Goal: Information Seeking & Learning: Check status

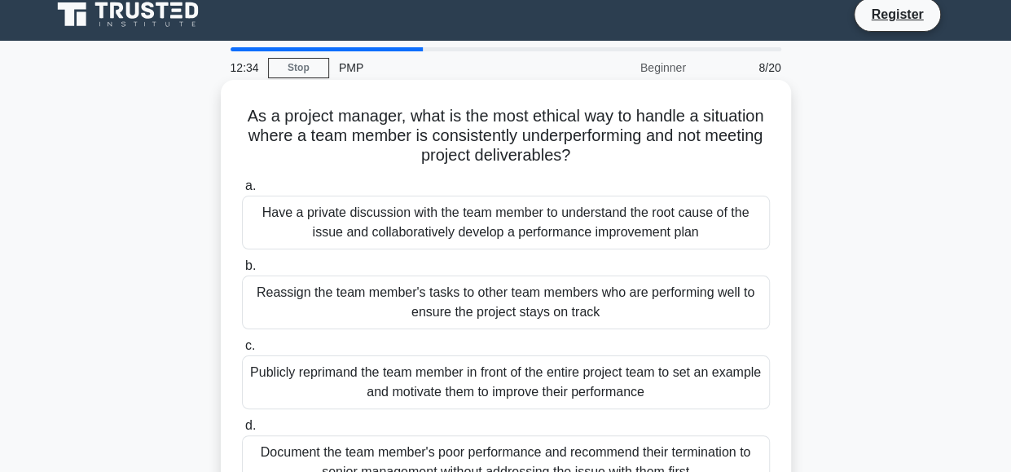
scroll to position [82, 0]
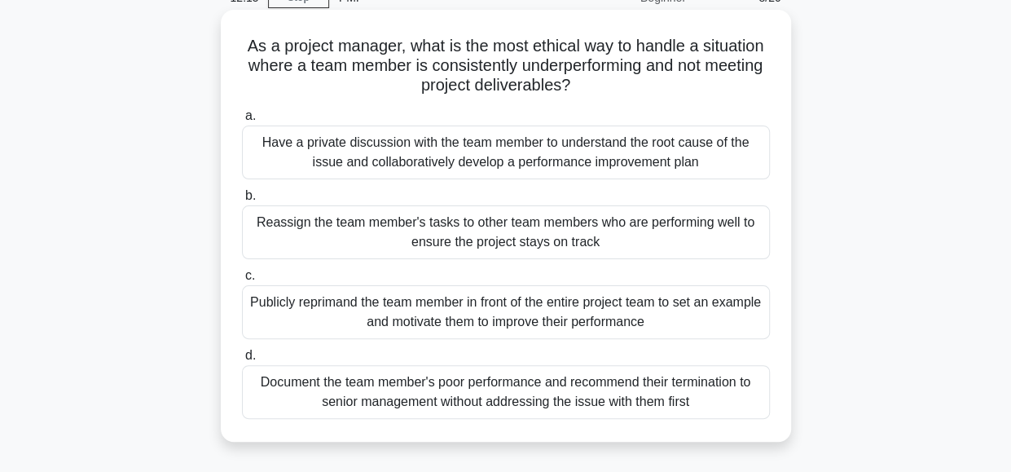
click at [443, 157] on div "Have a private discussion with the team member to understand the root cause of …" at bounding box center [506, 153] width 528 height 54
click at [242, 121] on input "a. Have a private discussion with the team member to understand the root cause …" at bounding box center [242, 116] width 0 height 11
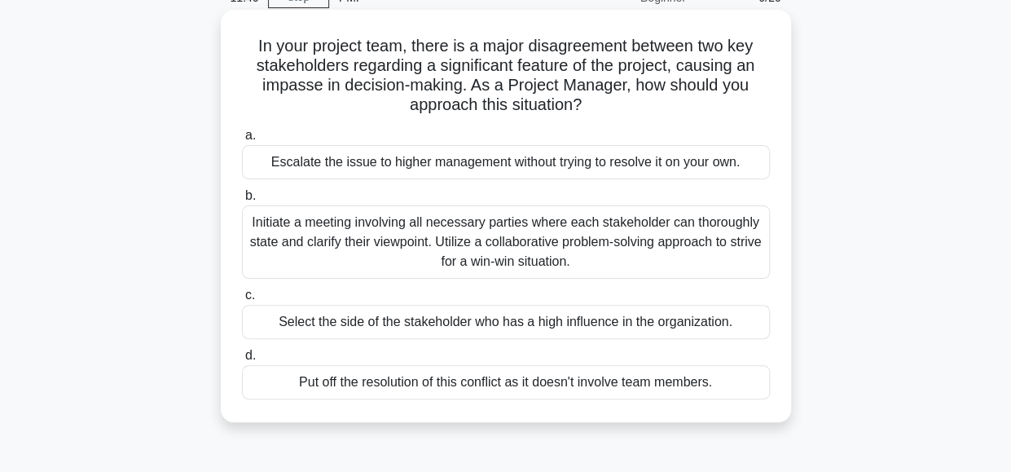
click at [497, 242] on div "Initiate a meeting involving all necessary parties where each stakeholder can t…" at bounding box center [506, 241] width 528 height 73
click at [242, 201] on input "b. Initiate a meeting involving all necessary parties where each stakeholder ca…" at bounding box center [242, 196] width 0 height 11
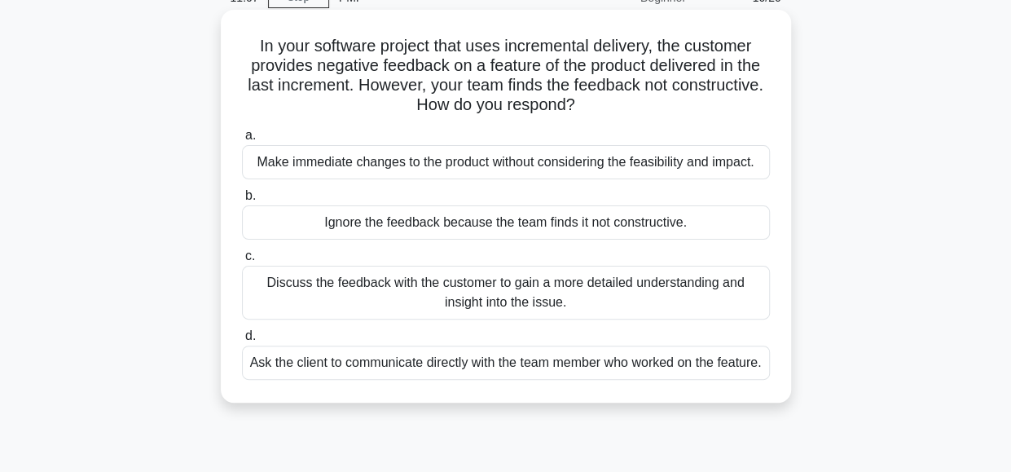
click at [357, 301] on div "Discuss the feedback with the customer to gain a more detailed understanding an…" at bounding box center [506, 293] width 528 height 54
click at [242, 262] on input "c. Discuss the feedback with the customer to gain a more detailed understanding…" at bounding box center [242, 256] width 0 height 11
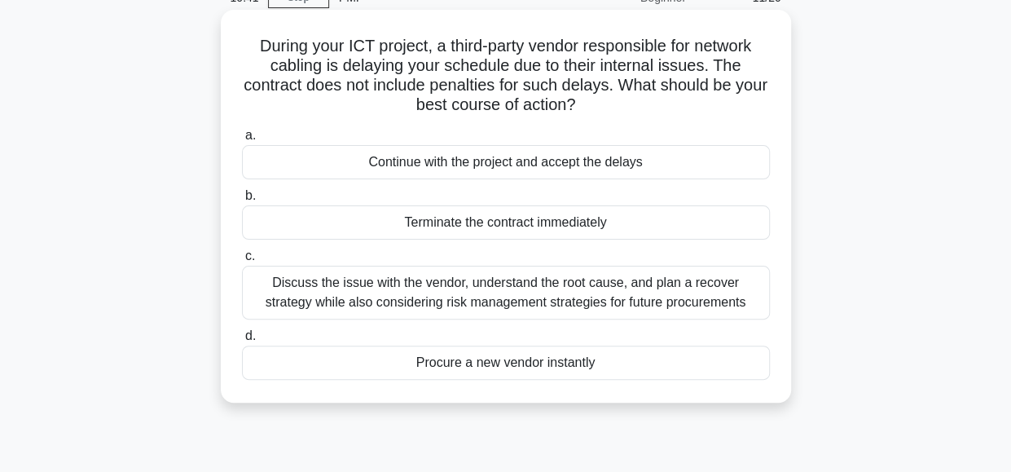
click at [394, 366] on div "Procure a new vendor instantly" at bounding box center [506, 363] width 528 height 34
click at [242, 341] on input "d. Procure a new vendor instantly" at bounding box center [242, 336] width 0 height 11
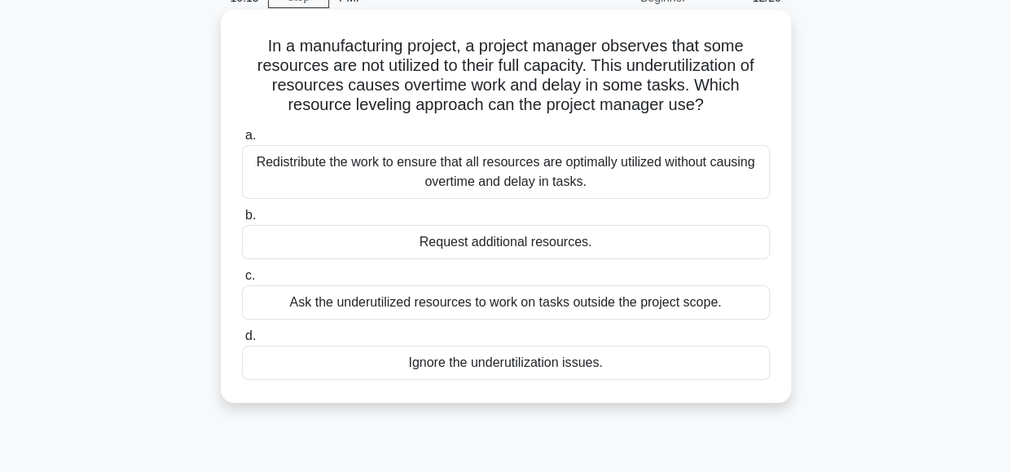
click at [507, 175] on div "Redistribute the work to ensure that all resources are optimally utilized witho…" at bounding box center [506, 172] width 528 height 54
click at [242, 141] on input "a. Redistribute the work to ensure that all resources are optimally utilized wi…" at bounding box center [242, 135] width 0 height 11
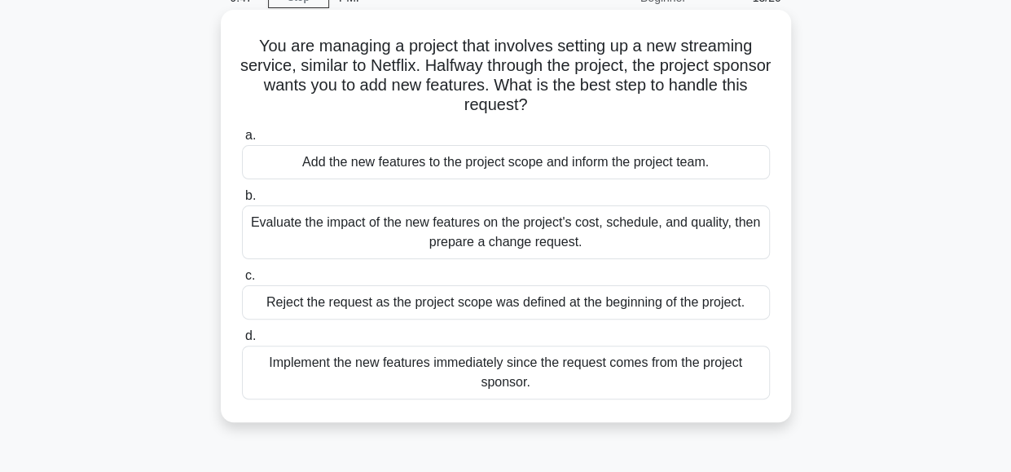
click at [509, 244] on div "Evaluate the impact of the new features on the project's cost, schedule, and qu…" at bounding box center [506, 232] width 528 height 54
click at [242, 201] on input "b. Evaluate the impact of the new features on the project's cost, schedule, and…" at bounding box center [242, 196] width 0 height 11
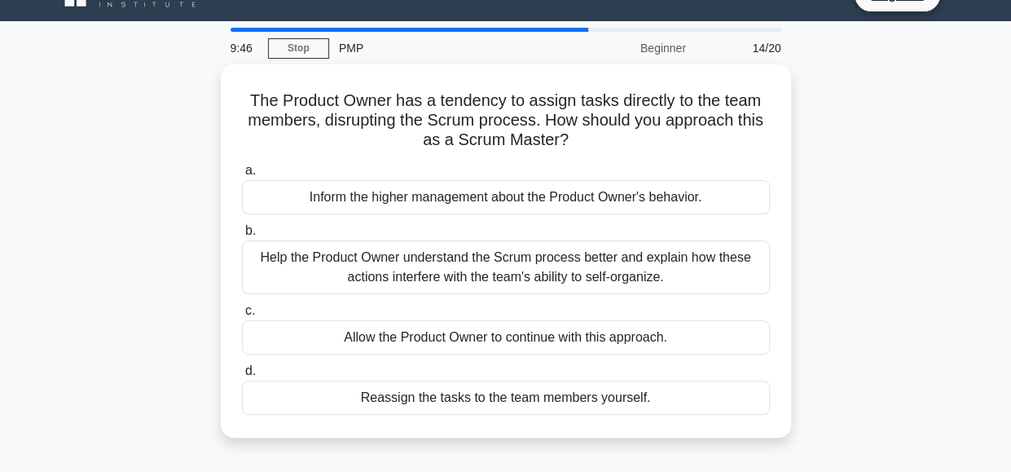
scroll to position [0, 0]
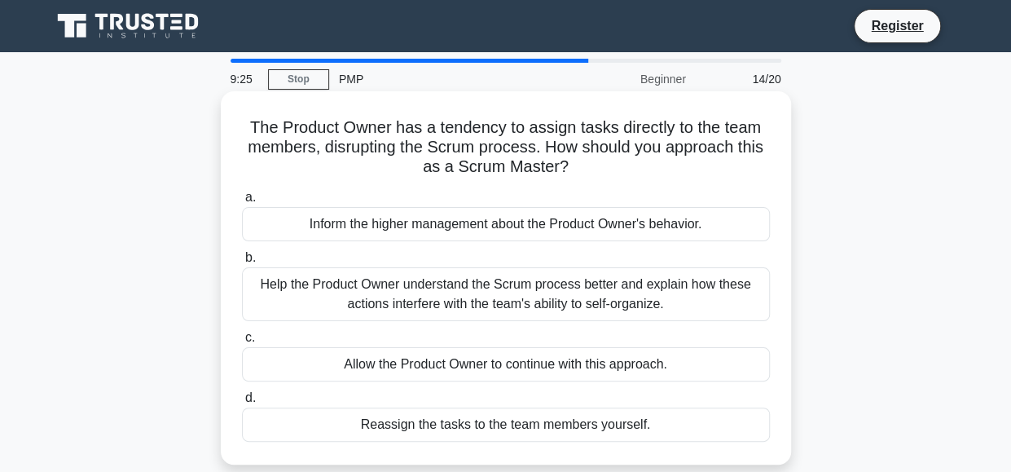
click at [507, 292] on div "Help the Product Owner understand the Scrum process better and explain how thes…" at bounding box center [506, 294] width 528 height 54
click at [242, 263] on input "b. Help the Product Owner understand the Scrum process better and explain how t…" at bounding box center [242, 258] width 0 height 11
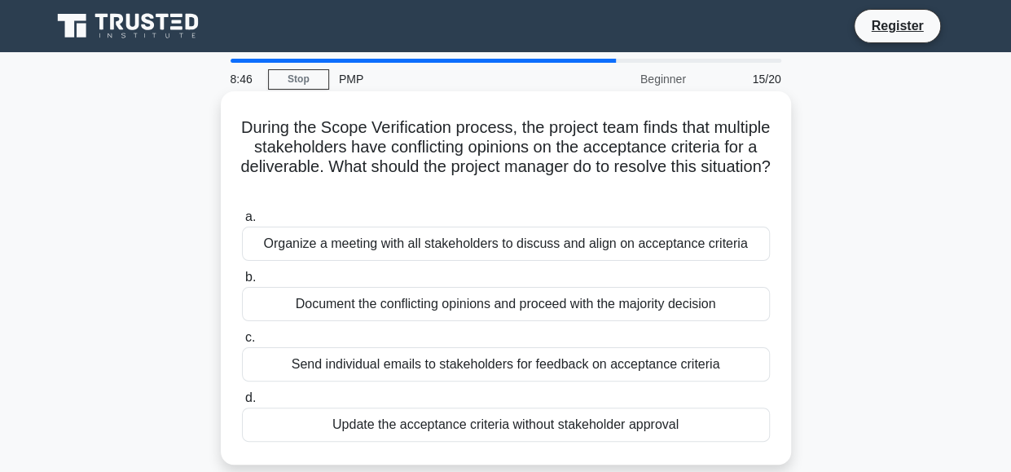
click at [453, 233] on div "Organize a meeting with all stakeholders to discuss and align on acceptance cri…" at bounding box center [506, 244] width 528 height 34
click at [242, 222] on input "a. Organize a meeting with all stakeholders to discuss and align on acceptance …" at bounding box center [242, 217] width 0 height 11
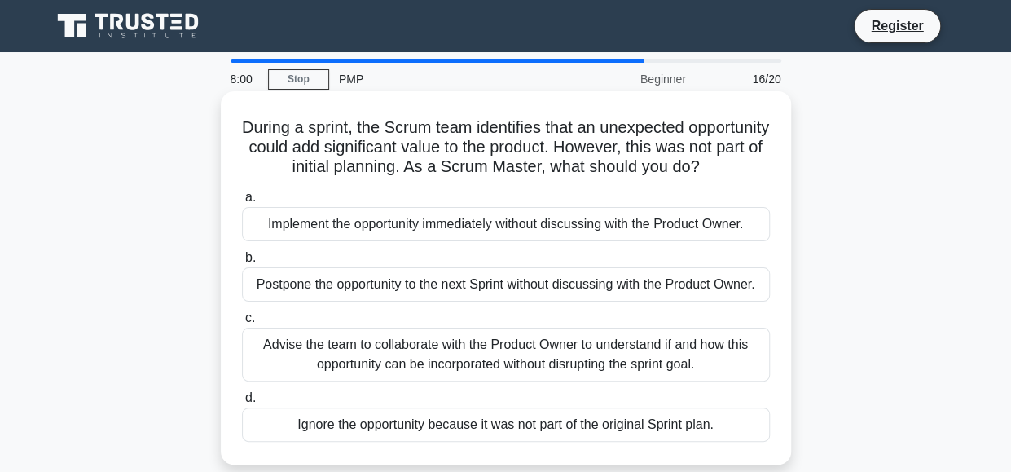
scroll to position [82, 0]
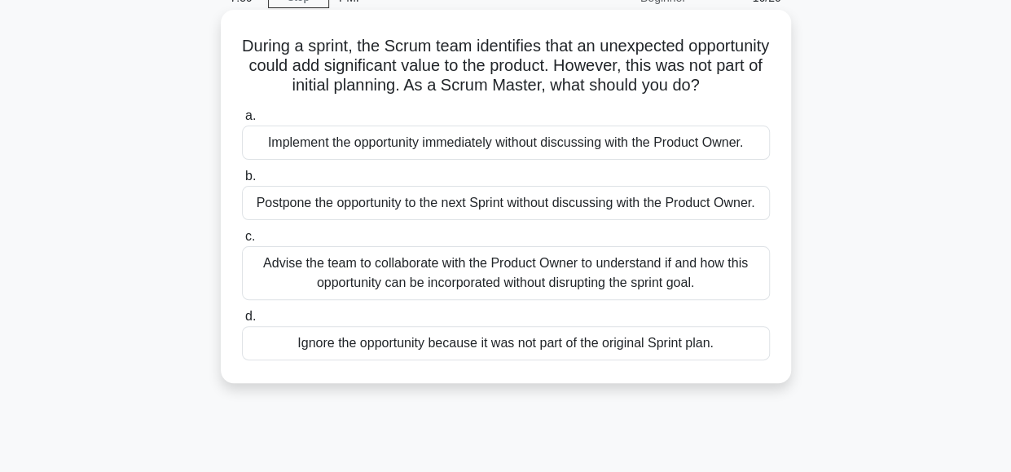
click at [536, 300] on div "Advise the team to collaborate with the Product Owner to understand if and how …" at bounding box center [506, 273] width 528 height 54
click at [242, 242] on input "c. Advise the team to collaborate with the Product Owner to understand if and h…" at bounding box center [242, 236] width 0 height 11
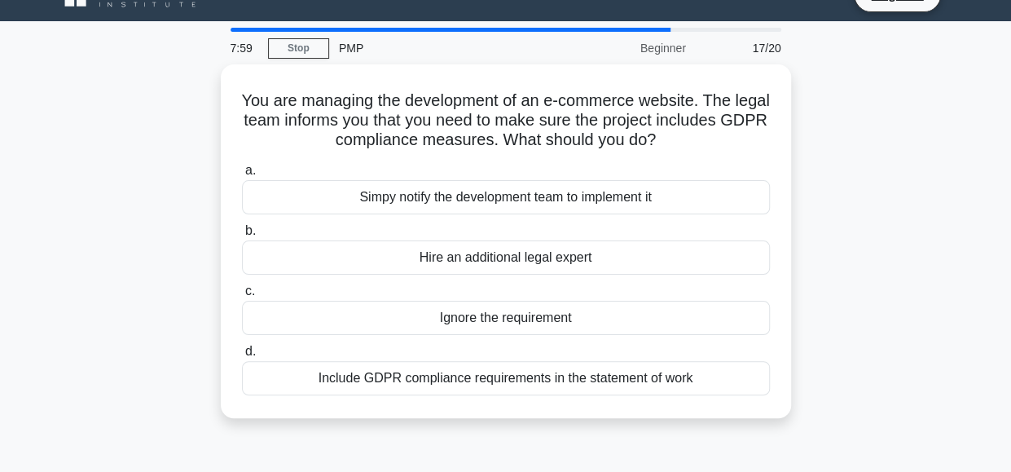
scroll to position [0, 0]
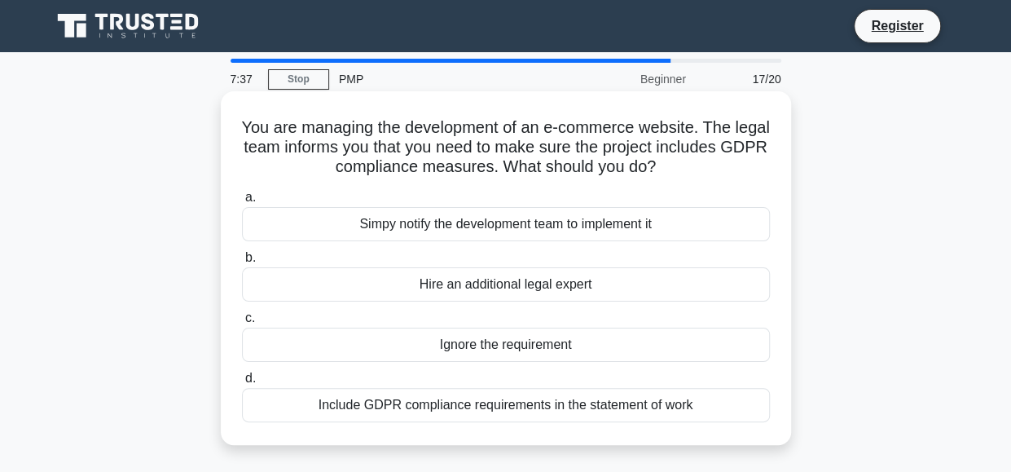
click at [450, 410] on div "Include GDPR compliance requirements in the statement of work" at bounding box center [506, 405] width 528 height 34
click at [242, 384] on input "d. Include GDPR compliance requirements in the statement of work" at bounding box center [242, 378] width 0 height 11
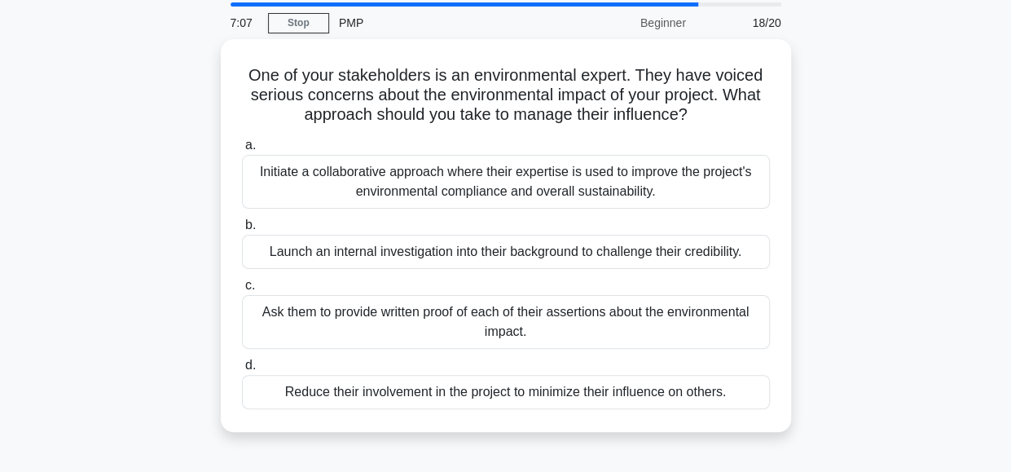
scroll to position [82, 0]
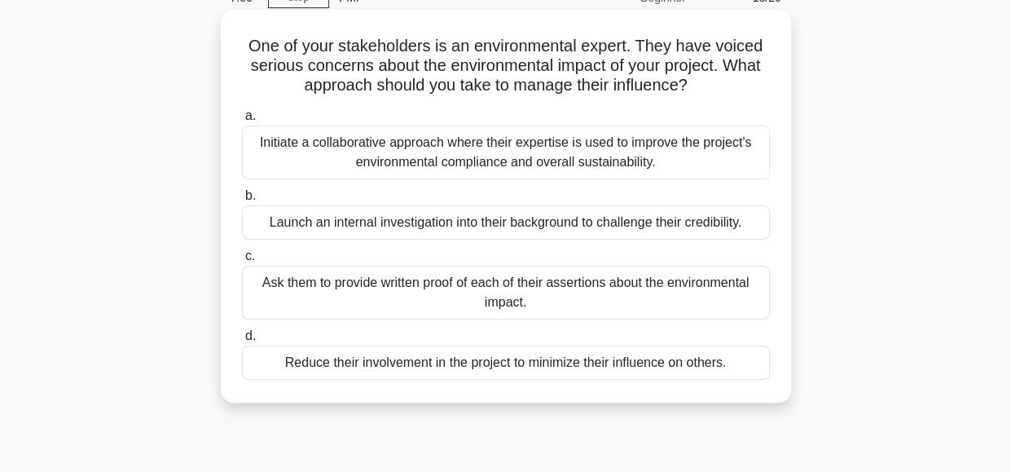
click at [466, 157] on div "Initiate a collaborative approach where their expertise is used to improve the …" at bounding box center [506, 153] width 528 height 54
click at [242, 121] on input "a. Initiate a collaborative approach where their expertise is used to improve t…" at bounding box center [242, 116] width 0 height 11
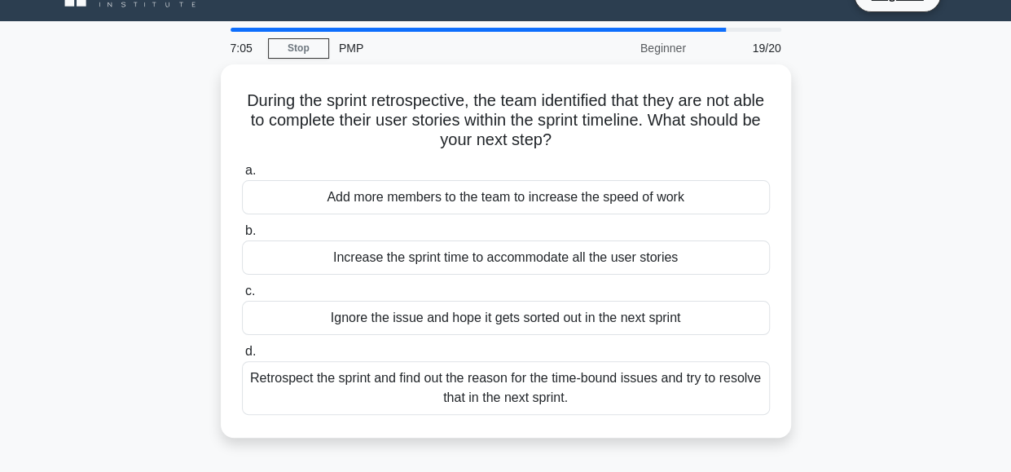
scroll to position [0, 0]
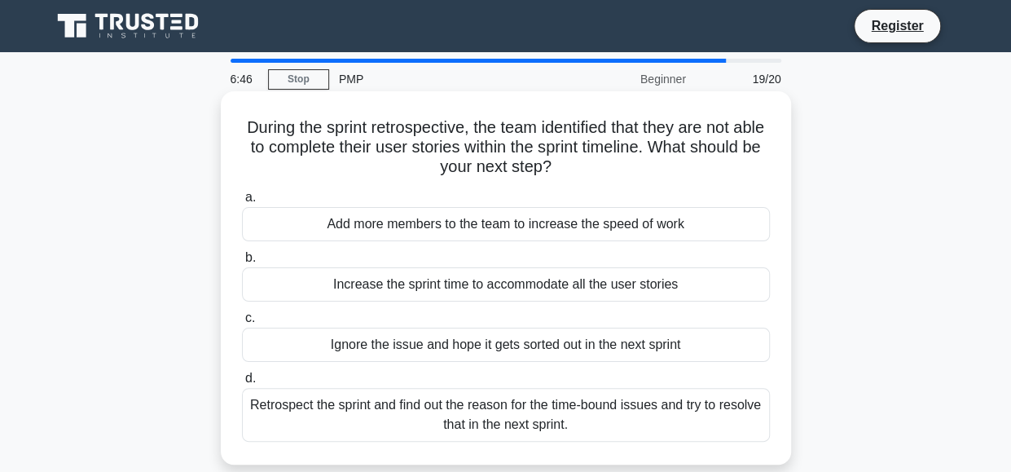
click at [360, 415] on div "Retrospect the sprint and find out the reason for the time-bound issues and try…" at bounding box center [506, 415] width 528 height 54
click at [242, 384] on input "d. Retrospect the sprint and find out the reason for the time-bound issues and …" at bounding box center [242, 378] width 0 height 11
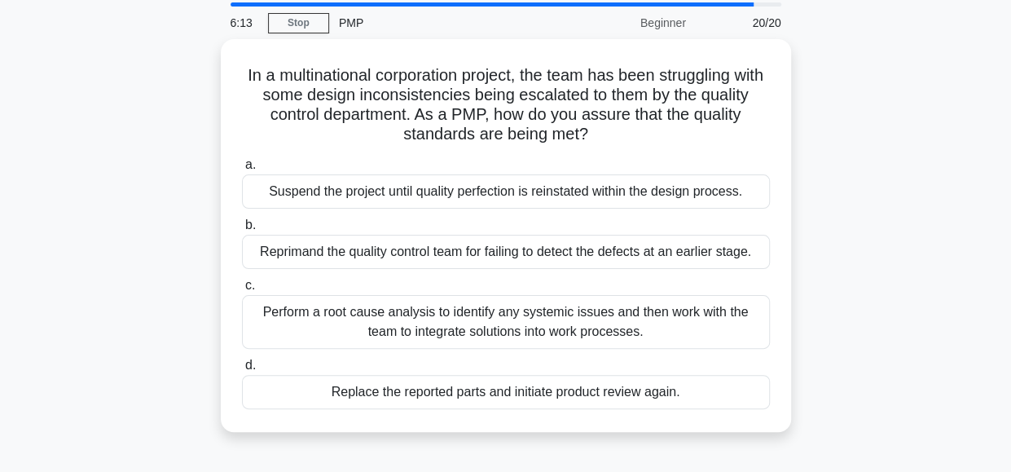
scroll to position [82, 0]
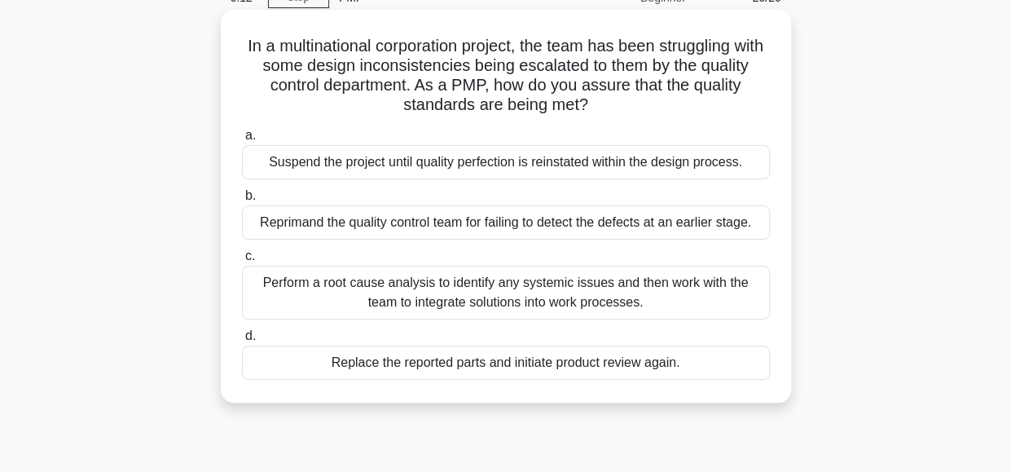
click at [449, 293] on div "Perform a root cause analysis to identify any systemic issues and then work wit…" at bounding box center [506, 293] width 528 height 54
click at [242, 262] on input "c. Perform a root cause analysis to identify any systemic issues and then work …" at bounding box center [242, 256] width 0 height 11
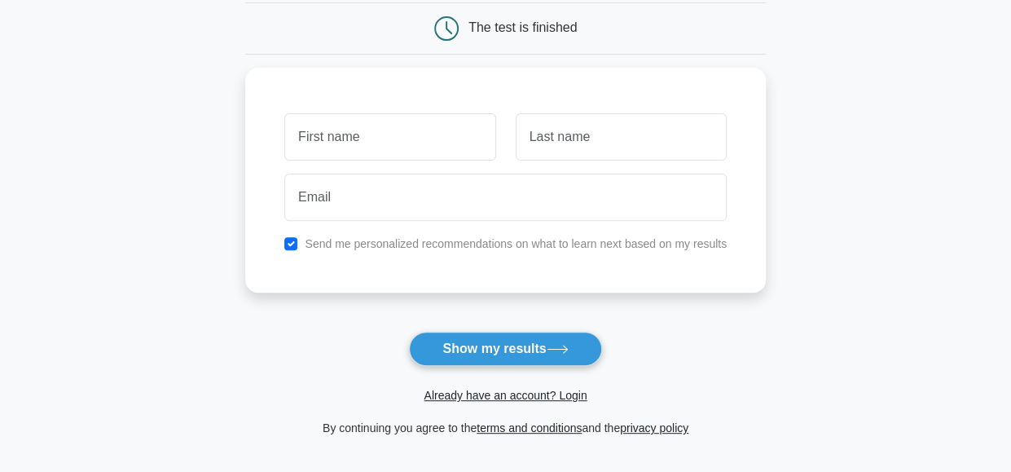
scroll to position [163, 0]
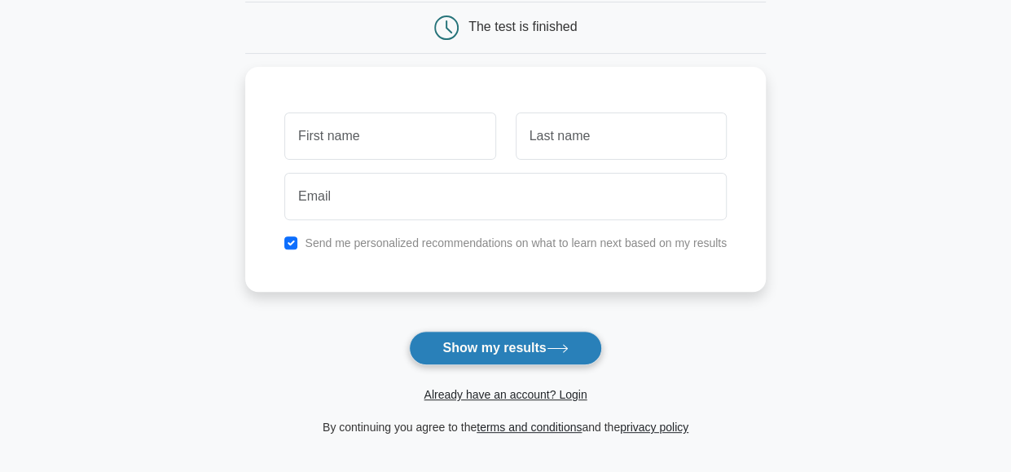
click at [542, 338] on button "Show my results" at bounding box center [505, 348] width 192 height 34
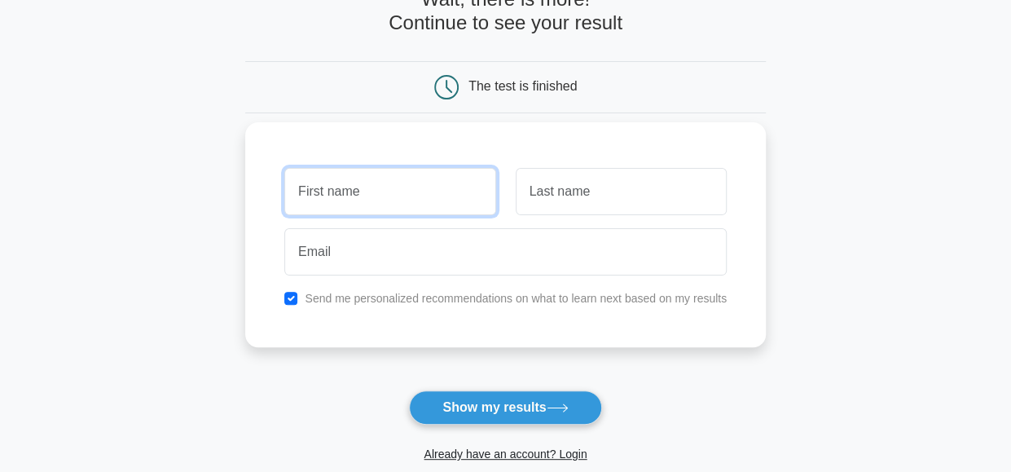
scroll to position [0, 0]
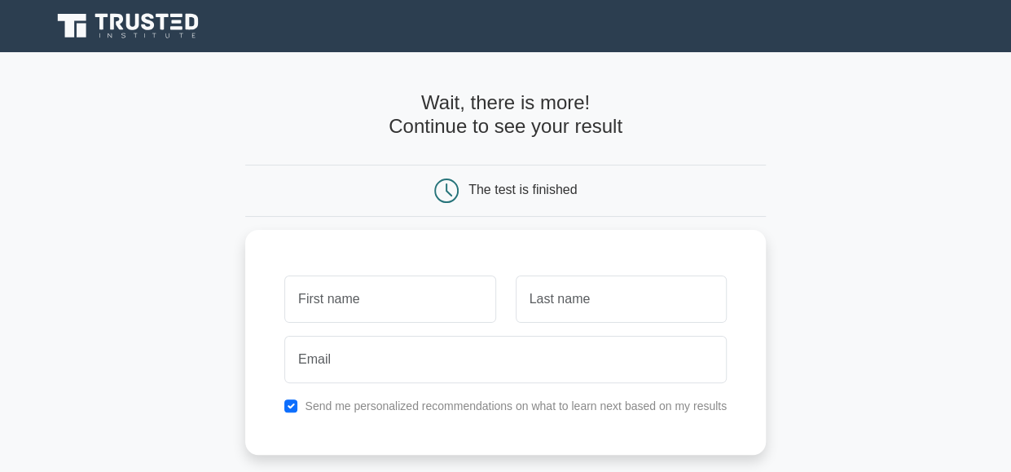
click at [143, 247] on main "Wait, there is more! Continue to see your result The test is finished and the" at bounding box center [505, 345] width 1011 height 587
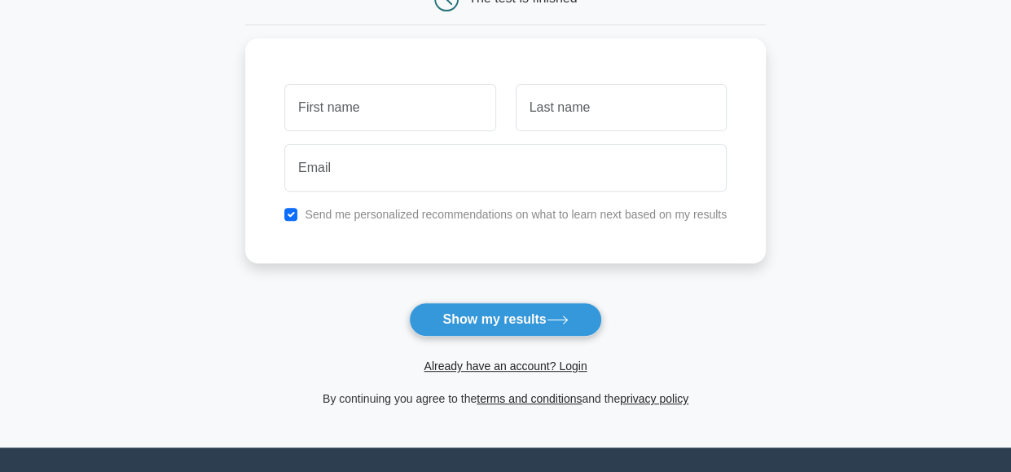
scroll to position [19, 0]
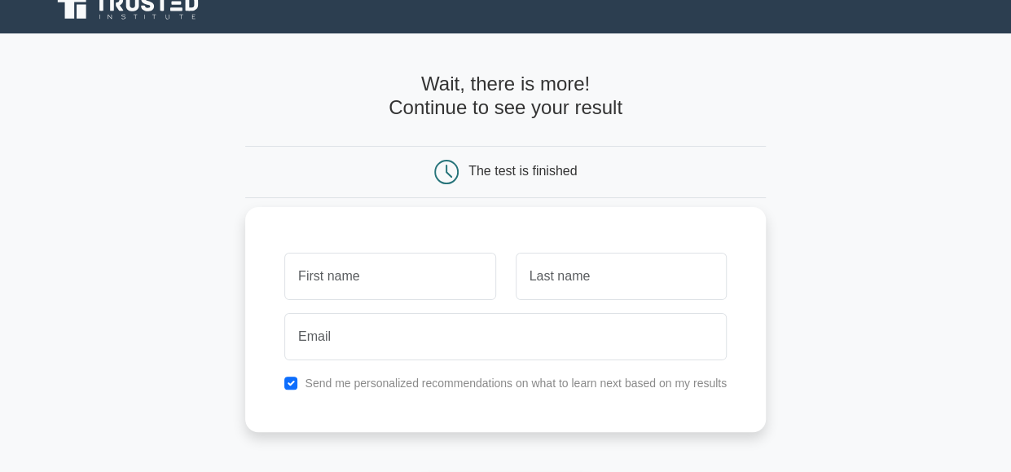
click at [293, 387] on div "Send me personalized recommendations on what to learn next based on my results" at bounding box center [506, 383] width 462 height 20
click at [293, 383] on input "checkbox" at bounding box center [290, 383] width 13 height 13
checkbox input "false"
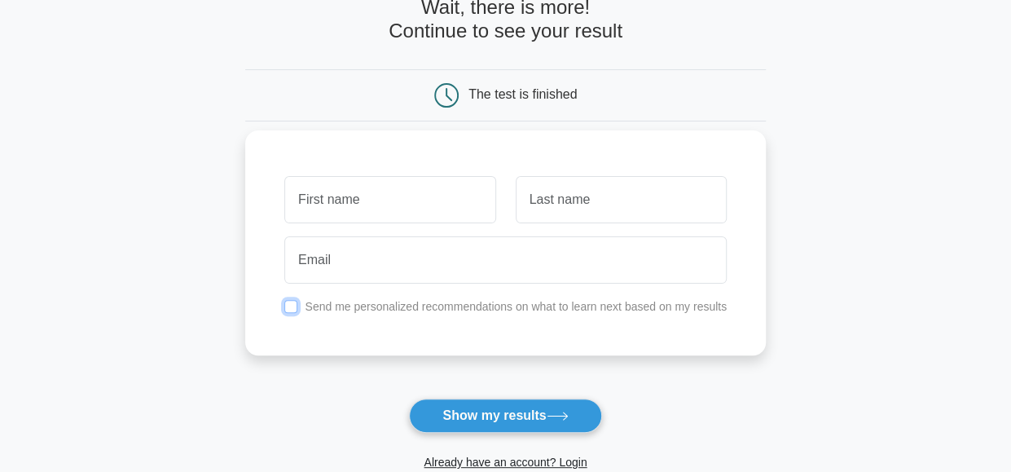
scroll to position [182, 0]
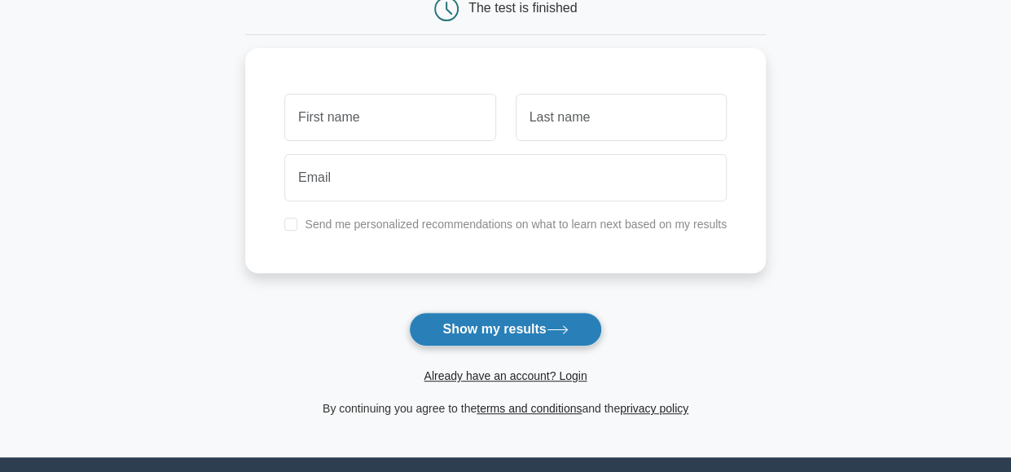
click at [494, 327] on button "Show my results" at bounding box center [505, 329] width 192 height 34
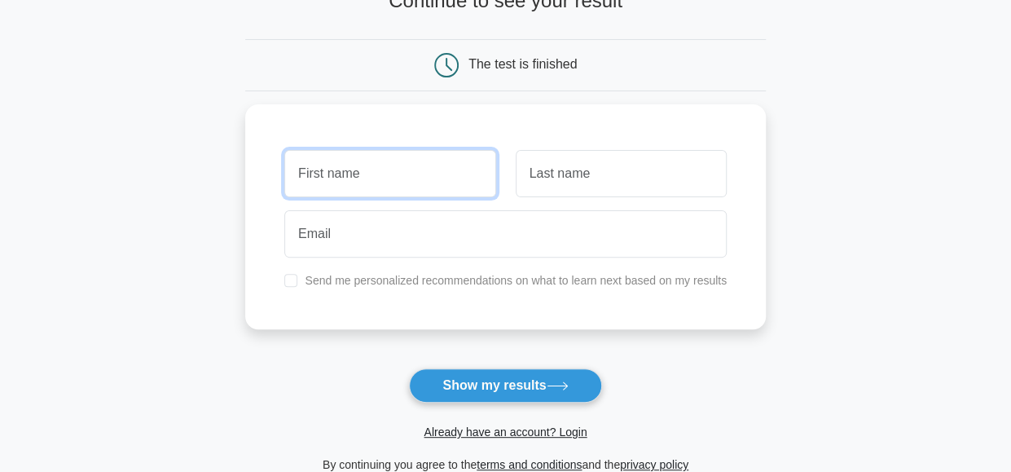
scroll to position [100, 0]
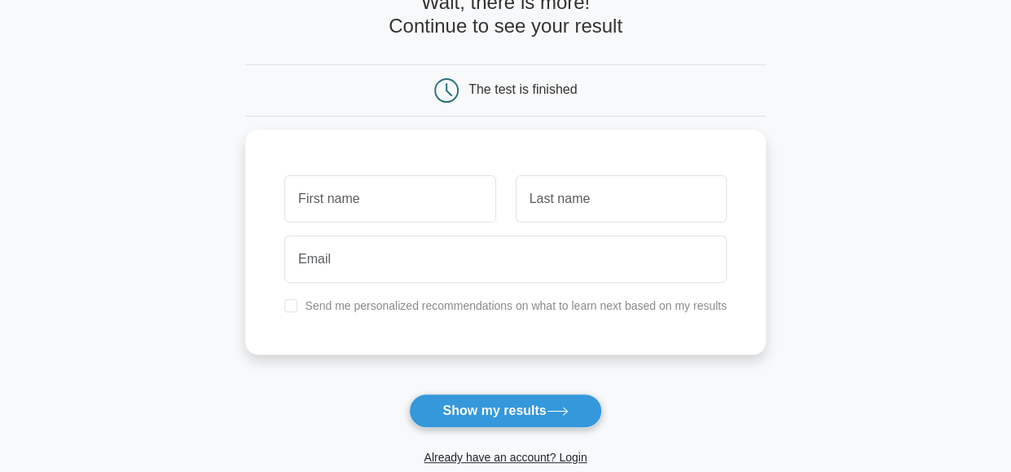
click at [215, 377] on main "Wait, there is more! Continue to see your result The test is finished and the" at bounding box center [505, 245] width 1011 height 587
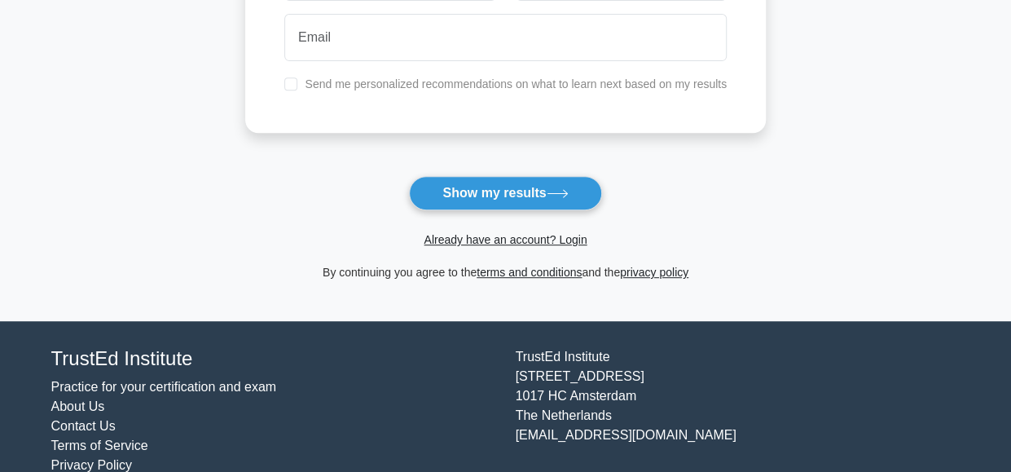
scroll to position [345, 0]
